Goal: Information Seeking & Learning: Learn about a topic

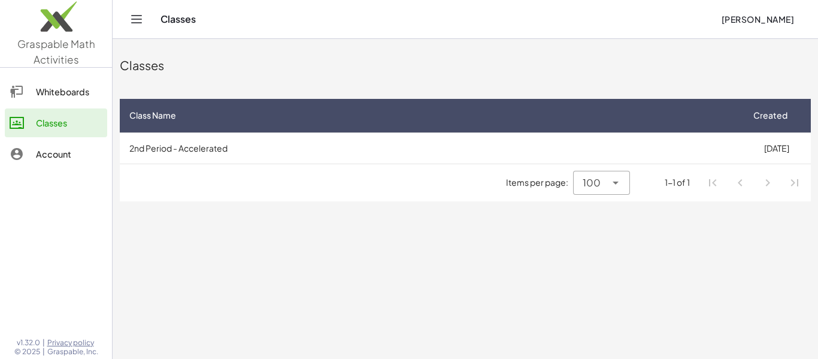
click at [34, 104] on link "Whiteboards" at bounding box center [56, 91] width 102 height 29
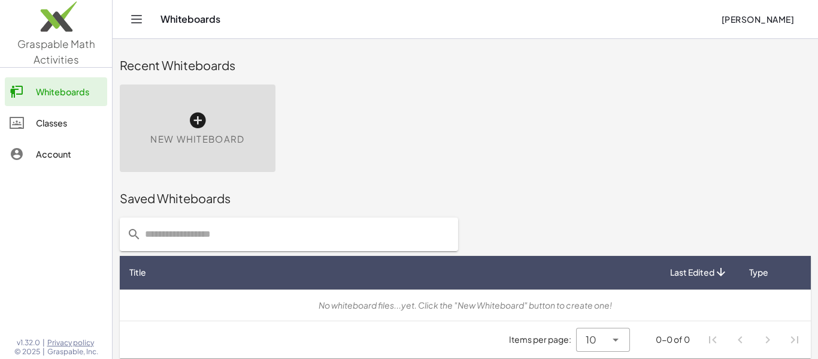
click at [51, 131] on link "Classes" at bounding box center [56, 122] width 102 height 29
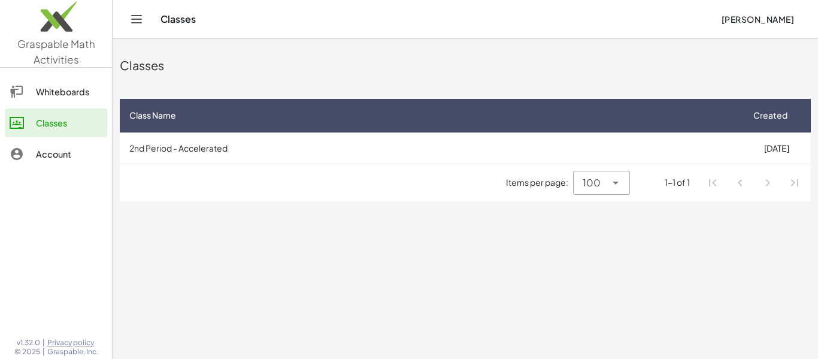
click at [65, 165] on link "Account" at bounding box center [56, 153] width 102 height 29
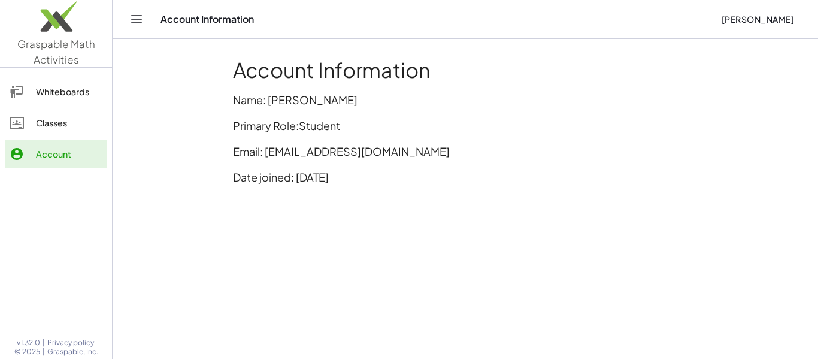
click at [69, 128] on div "Classes" at bounding box center [69, 123] width 66 height 14
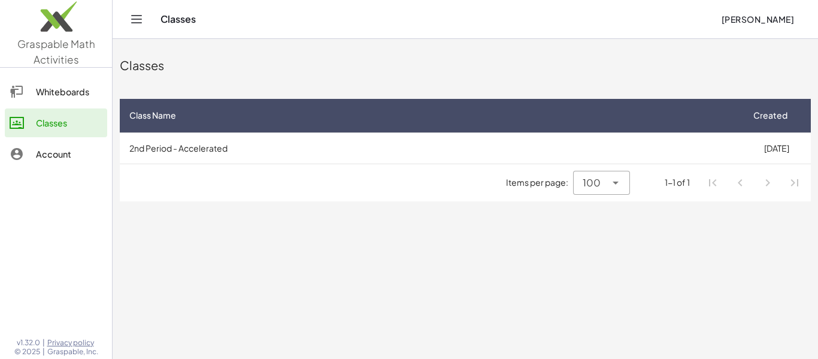
click at [41, 88] on div "Whiteboards" at bounding box center [69, 91] width 66 height 14
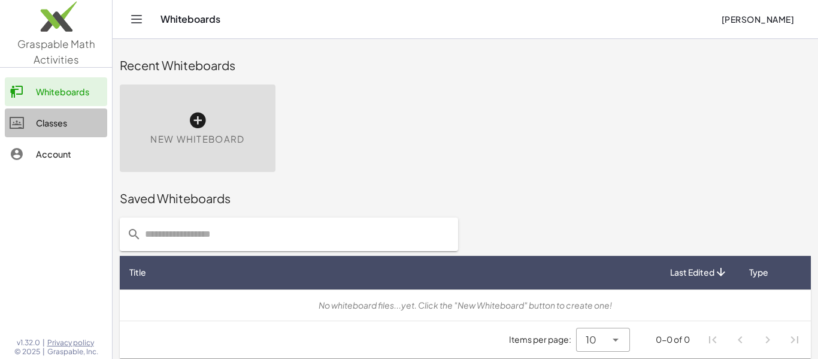
click at [67, 114] on link "Classes" at bounding box center [56, 122] width 102 height 29
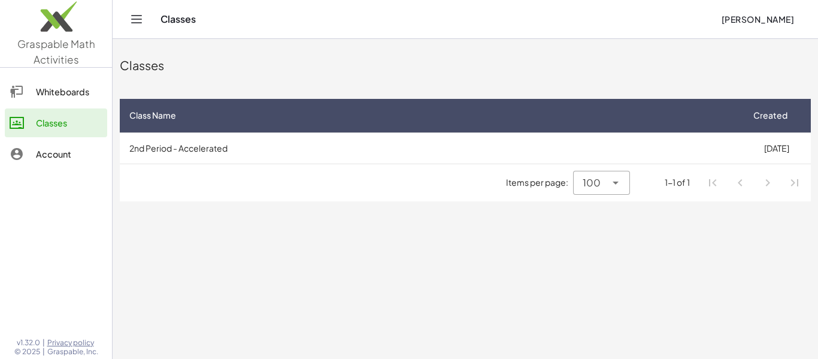
click at [183, 15] on div "Classes" at bounding box center [435, 19] width 551 height 12
click at [120, 26] on header "Classes [PERSON_NAME]" at bounding box center [465, 19] width 705 height 39
click at [133, 24] on icon "Toggle navigation" at bounding box center [136, 19] width 14 height 14
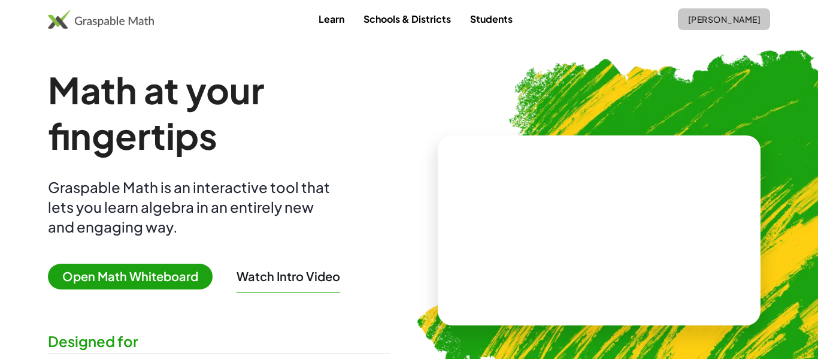
click at [733, 24] on span "[PERSON_NAME]" at bounding box center [723, 19] width 73 height 11
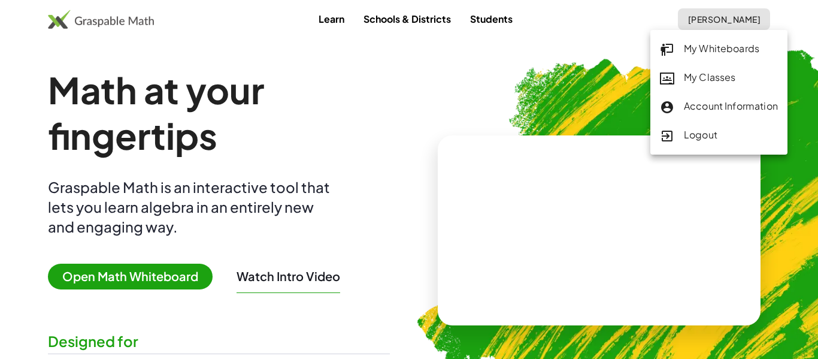
click at [723, 71] on div "My Classes" at bounding box center [719, 78] width 118 height 16
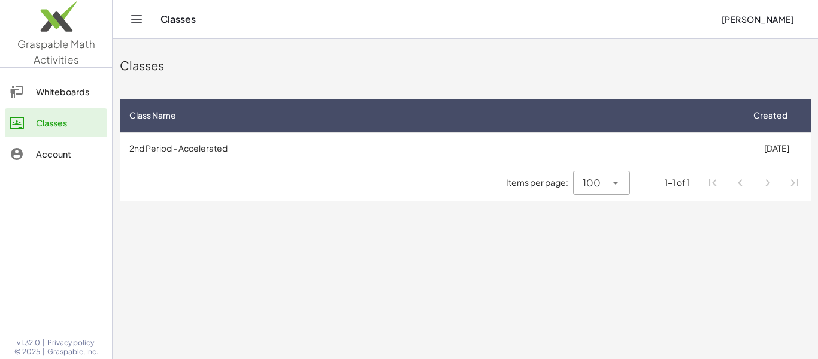
click at [145, 15] on div "Classes [PERSON_NAME]" at bounding box center [465, 19] width 676 height 38
click at [140, 22] on icon "Toggle navigation" at bounding box center [136, 19] width 14 height 14
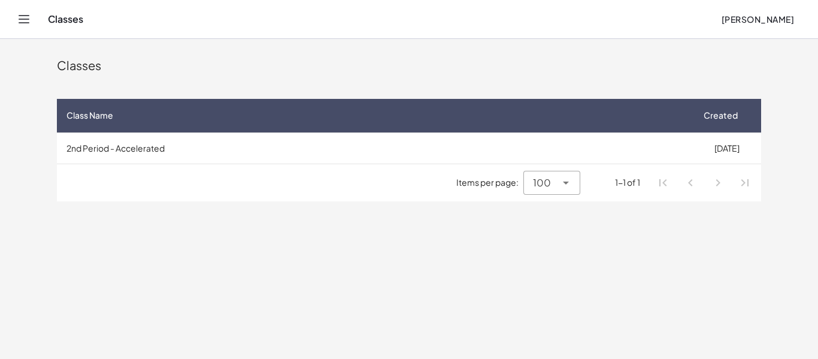
click at [26, 19] on icon "Toggle navigation" at bounding box center [24, 19] width 10 height 7
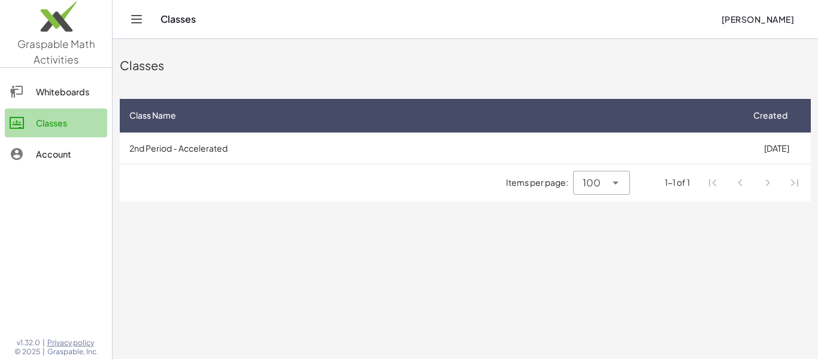
click at [66, 114] on link "Classes" at bounding box center [56, 122] width 102 height 29
click at [135, 21] on icon "Toggle navigation" at bounding box center [136, 19] width 14 height 14
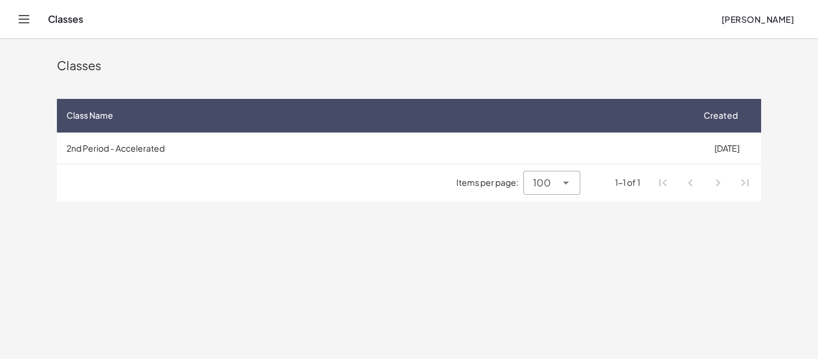
click at [44, 20] on div "Classes [PERSON_NAME]" at bounding box center [408, 19] width 789 height 38
click at [17, 22] on icon "Toggle navigation" at bounding box center [24, 19] width 14 height 14
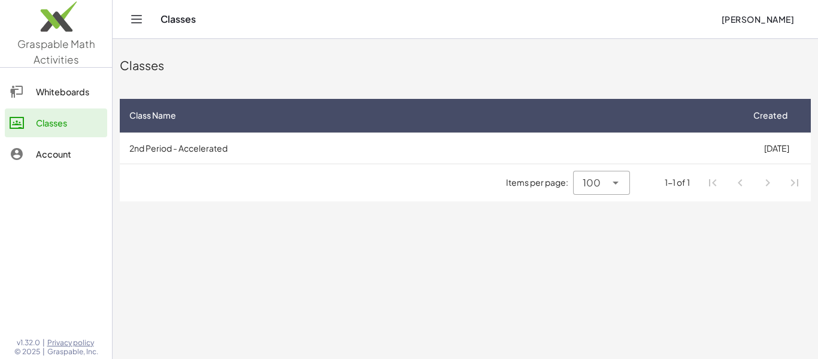
click at [784, 18] on span "[PERSON_NAME]" at bounding box center [757, 19] width 73 height 11
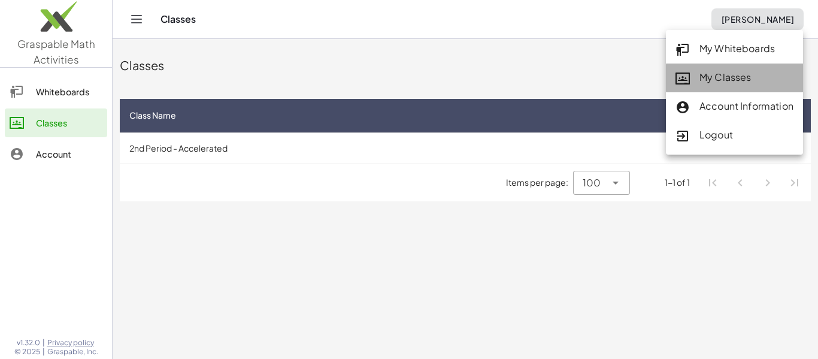
click at [770, 70] on div "My Classes" at bounding box center [734, 78] width 118 height 16
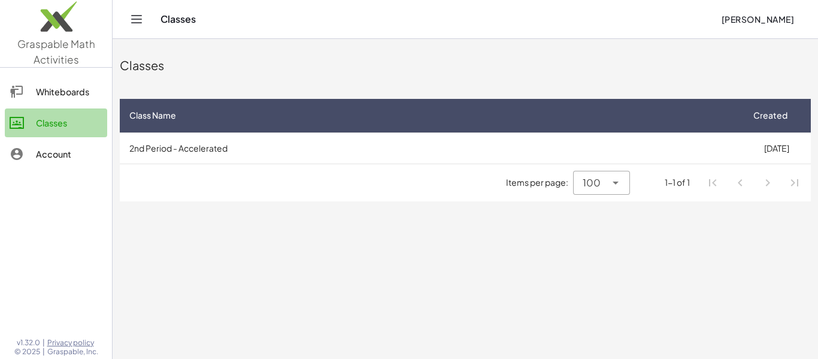
click at [58, 131] on link "Classes" at bounding box center [56, 122] width 102 height 29
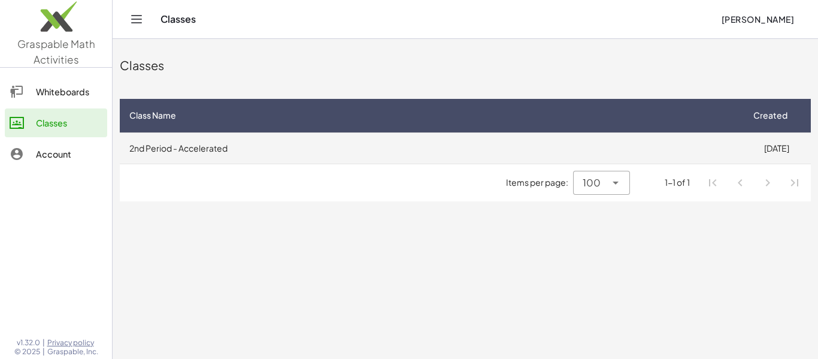
click at [216, 147] on td "2nd Period - Accelerated" at bounding box center [431, 147] width 622 height 31
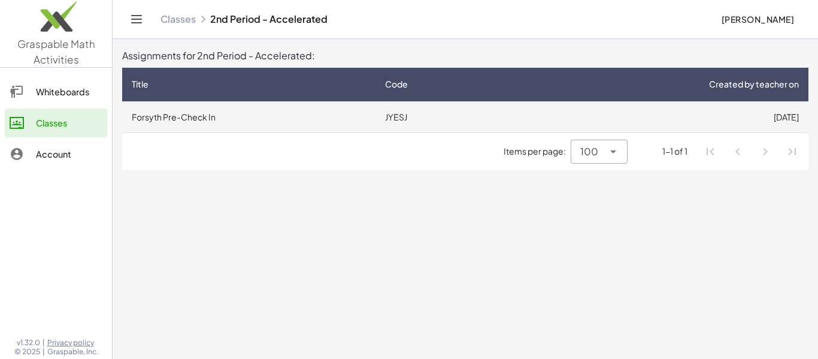
click at [195, 114] on td "Forsyth Pre-Check In" at bounding box center [248, 116] width 253 height 31
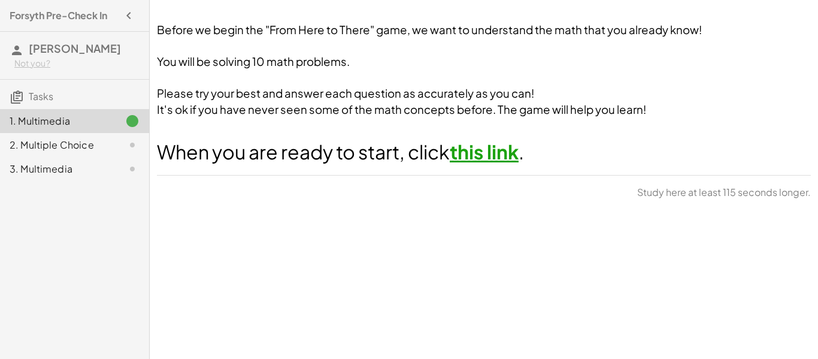
click at [480, 144] on link "this link" at bounding box center [484, 151] width 69 height 24
